Goal: Information Seeking & Learning: Learn about a topic

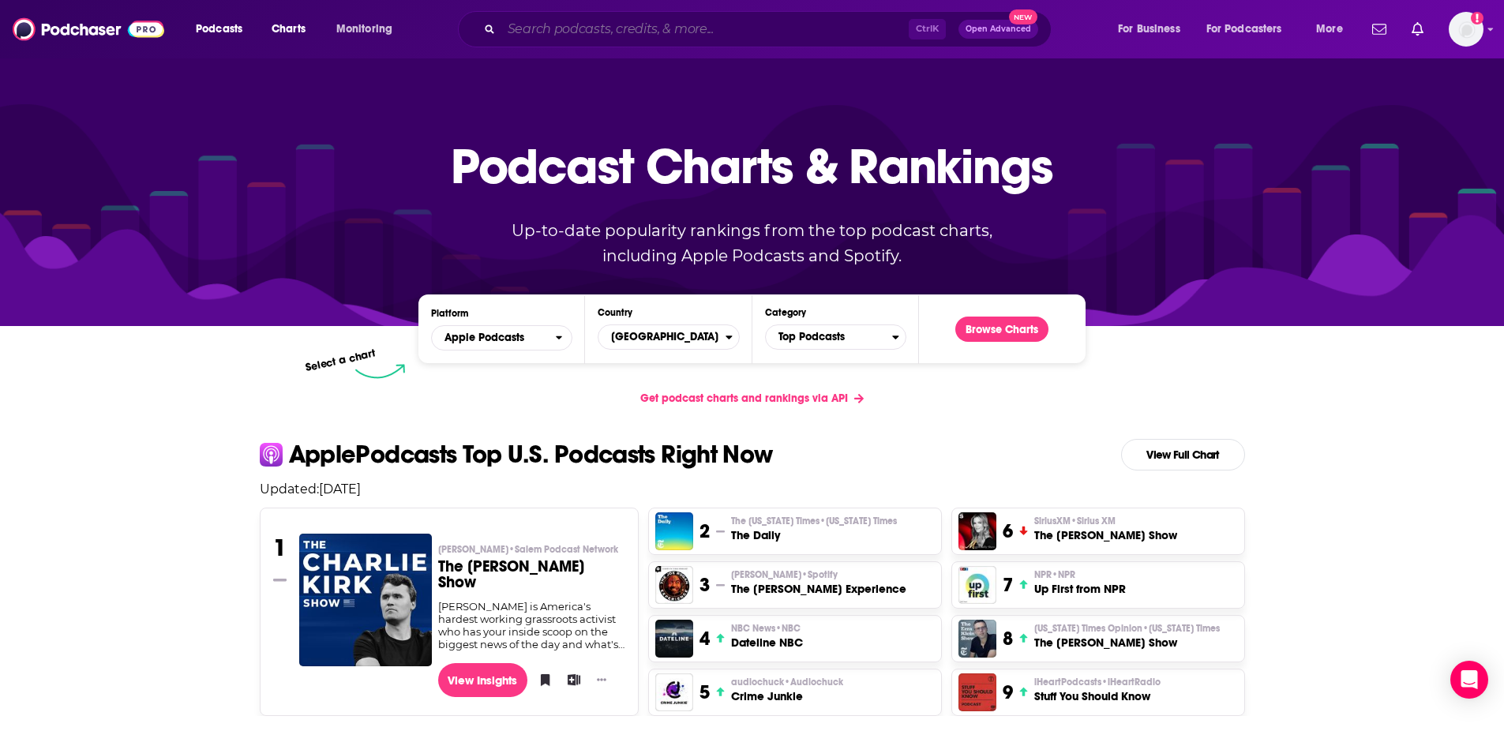
click at [614, 25] on input "Search podcasts, credits, & more..." at bounding box center [704, 29] width 407 height 25
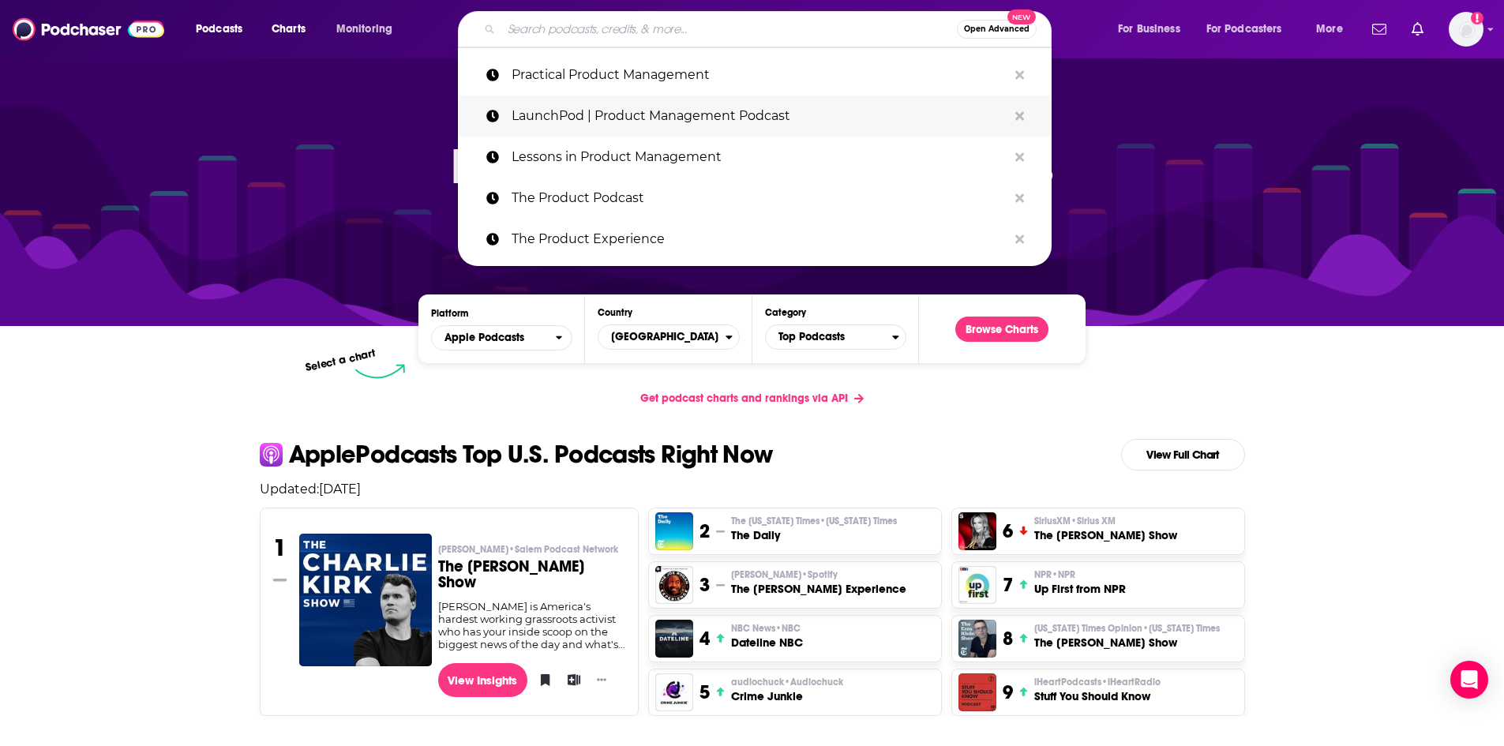
paste input "S&P Global - All Things Sustainable"
type input "S&P Global - All Things Sustainable"
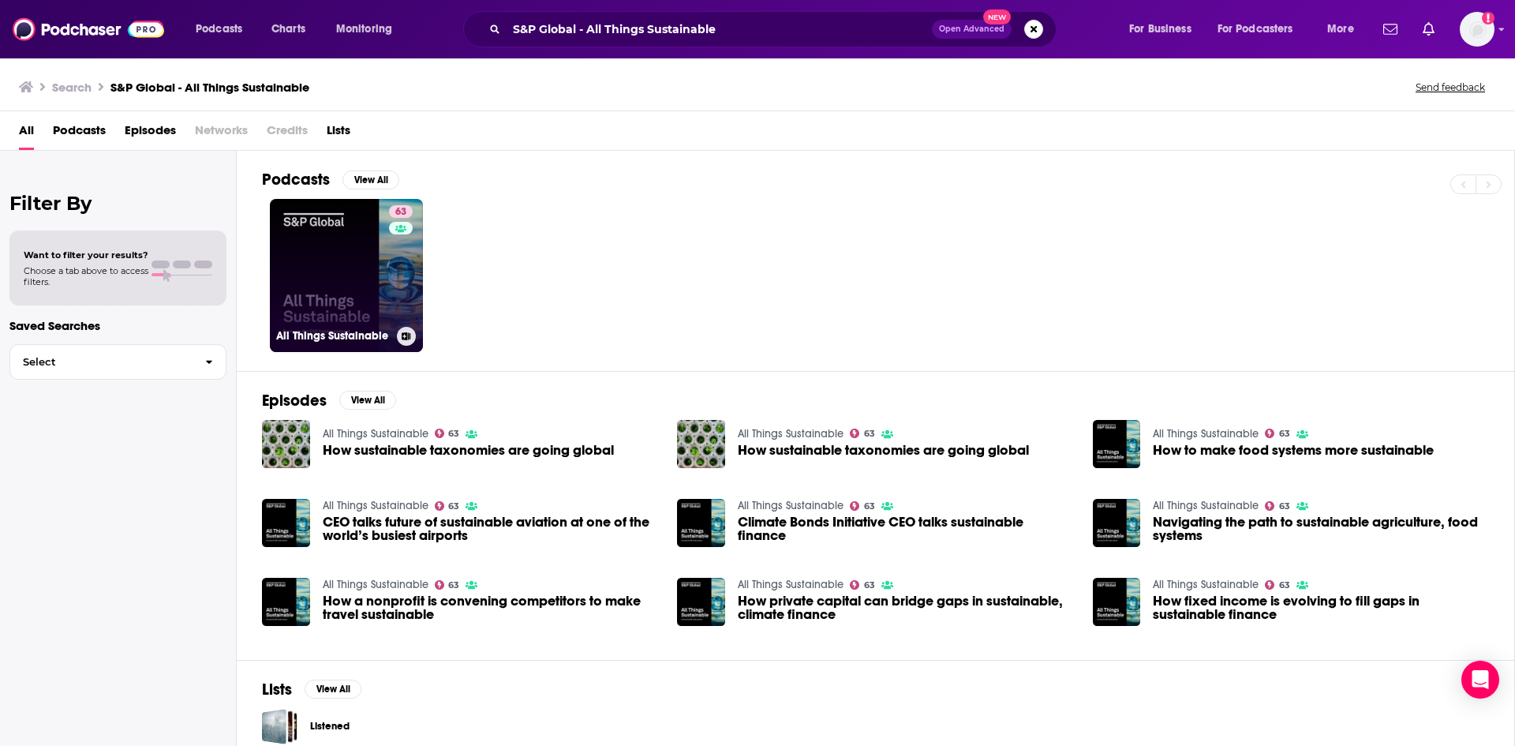
click at [331, 249] on link "63 All Things Sustainable" at bounding box center [346, 275] width 153 height 153
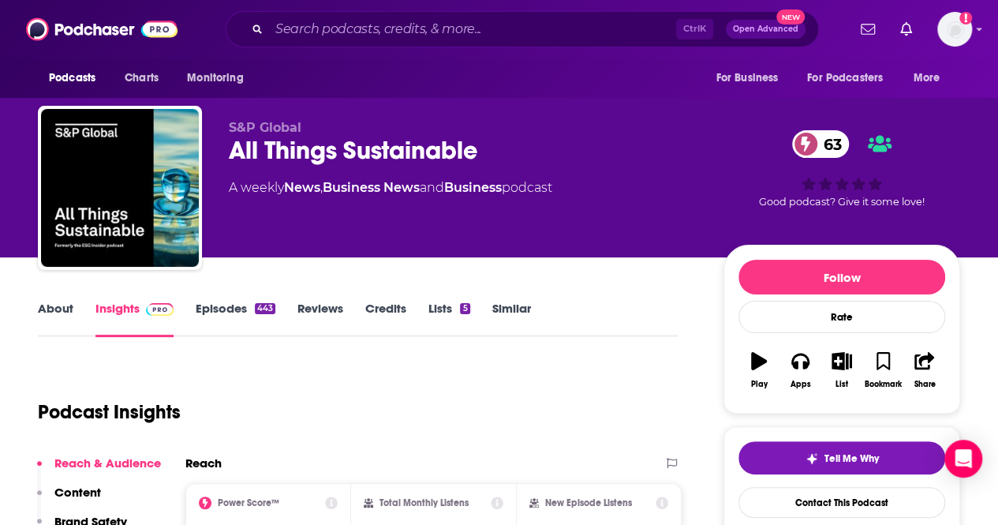
click at [325, 418] on div "Podcast Insights" at bounding box center [351, 402] width 627 height 81
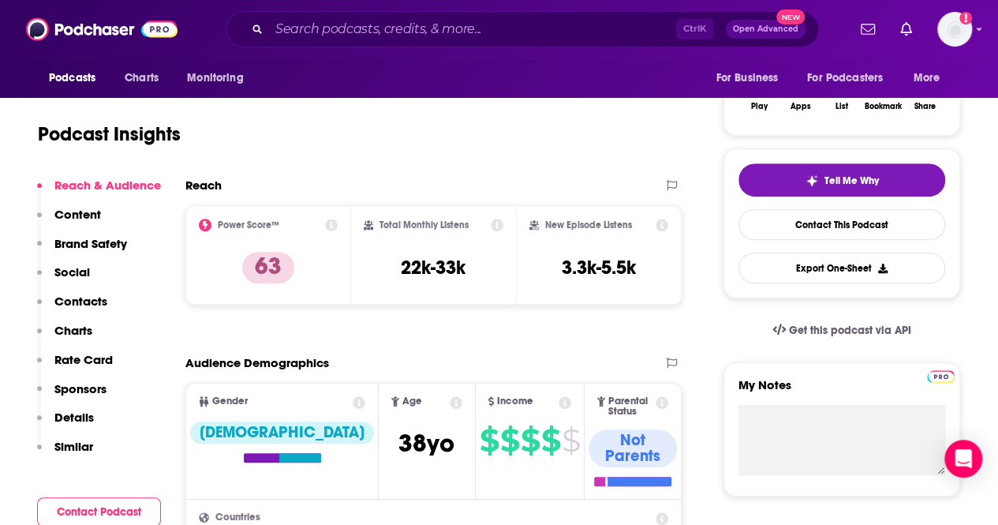
scroll to position [259, 0]
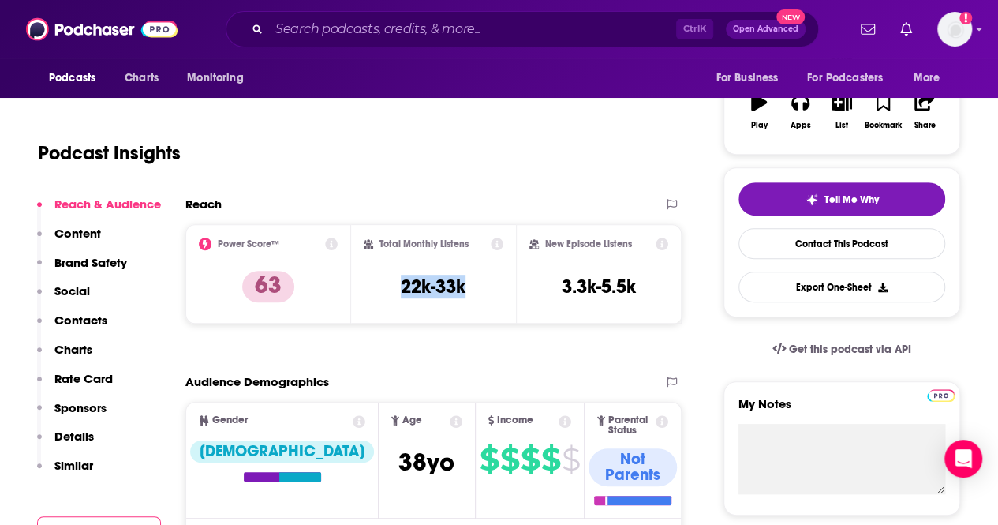
drag, startPoint x: 474, startPoint y: 295, endPoint x: 399, endPoint y: 293, distance: 74.2
click at [399, 293] on div "Total Monthly Listens 22k-33k" at bounding box center [434, 274] width 140 height 73
copy h3 "22k-33k"
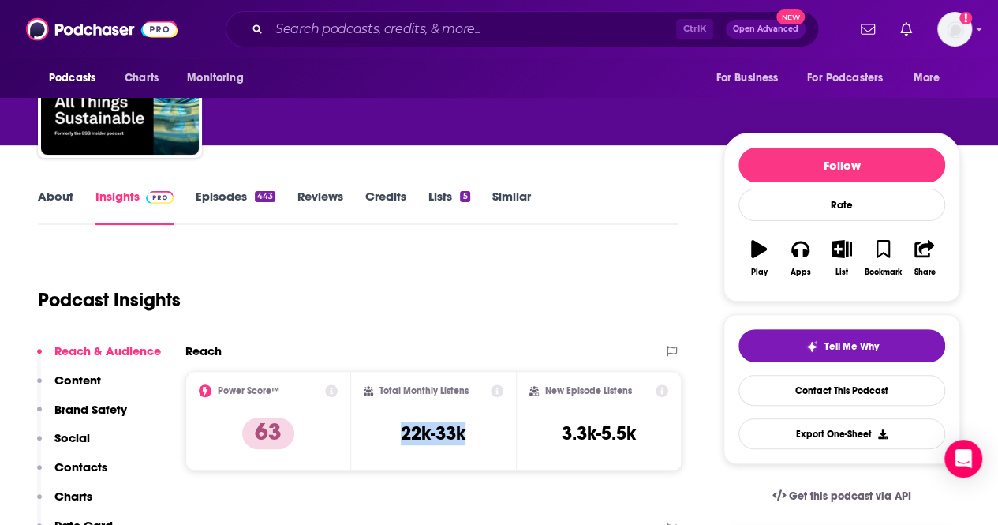
scroll to position [0, 0]
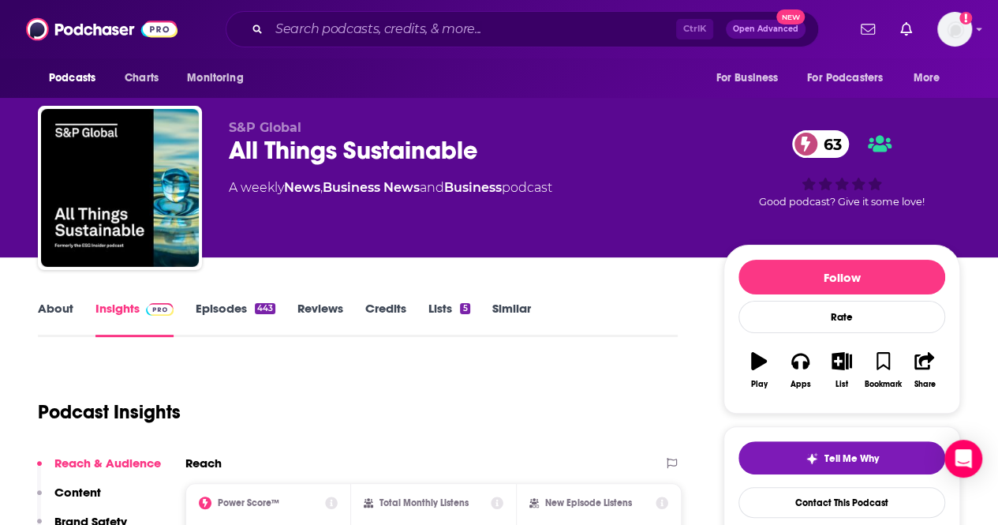
click at [238, 318] on link "Episodes 443" at bounding box center [236, 319] width 80 height 36
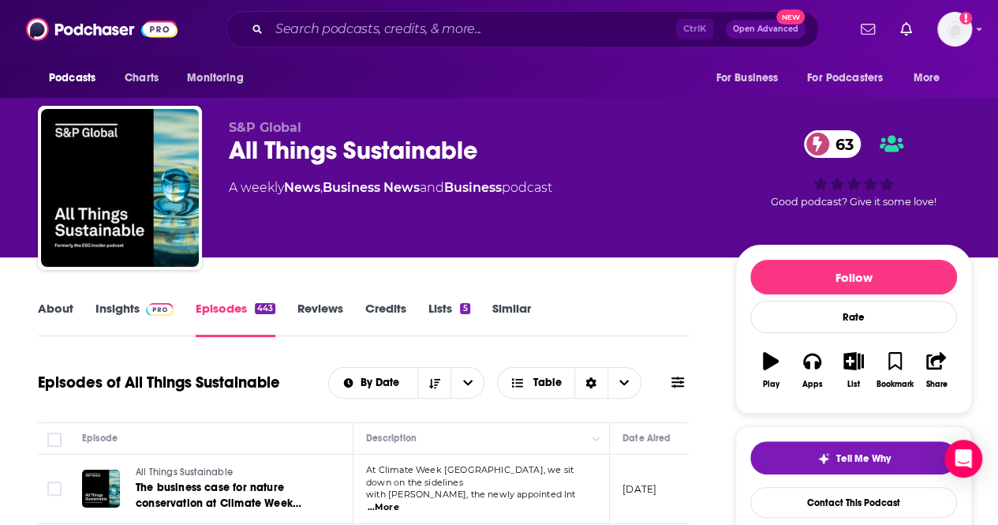
click at [117, 310] on link "Insights" at bounding box center [135, 319] width 78 height 36
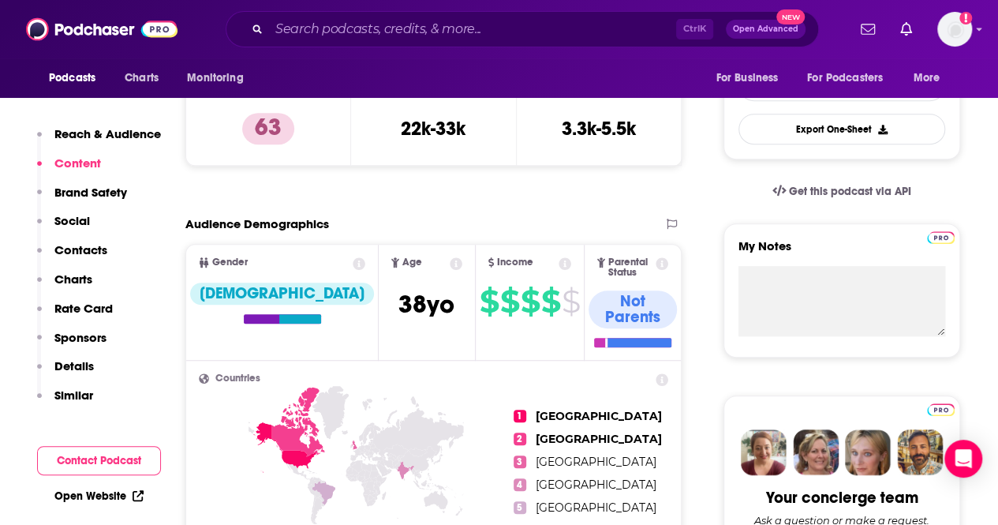
scroll to position [475, 0]
